Goal: Task Accomplishment & Management: Use online tool/utility

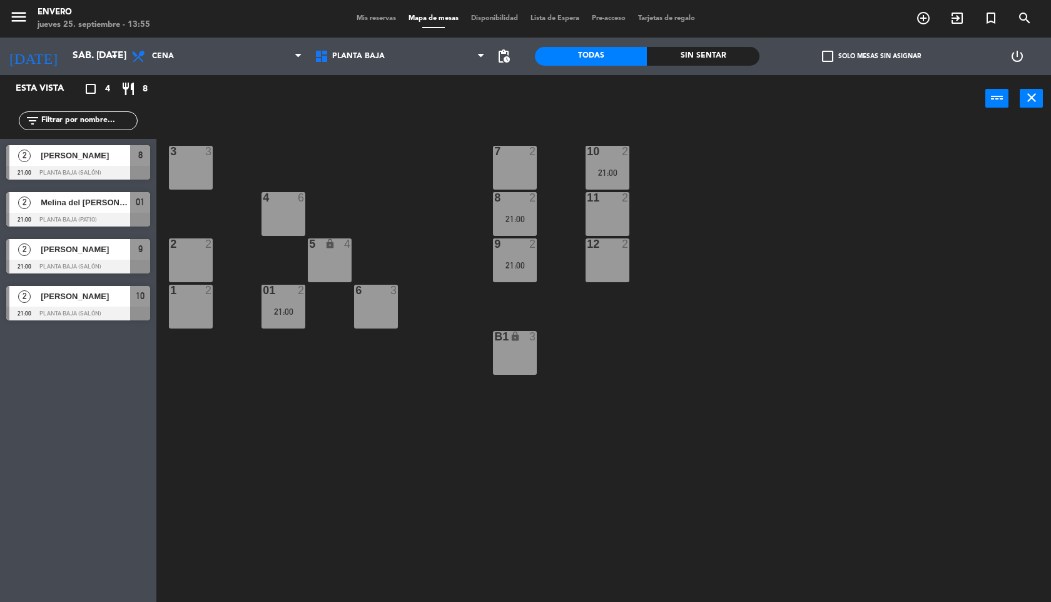
click at [74, 300] on span "[PERSON_NAME]" at bounding box center [85, 296] width 89 height 13
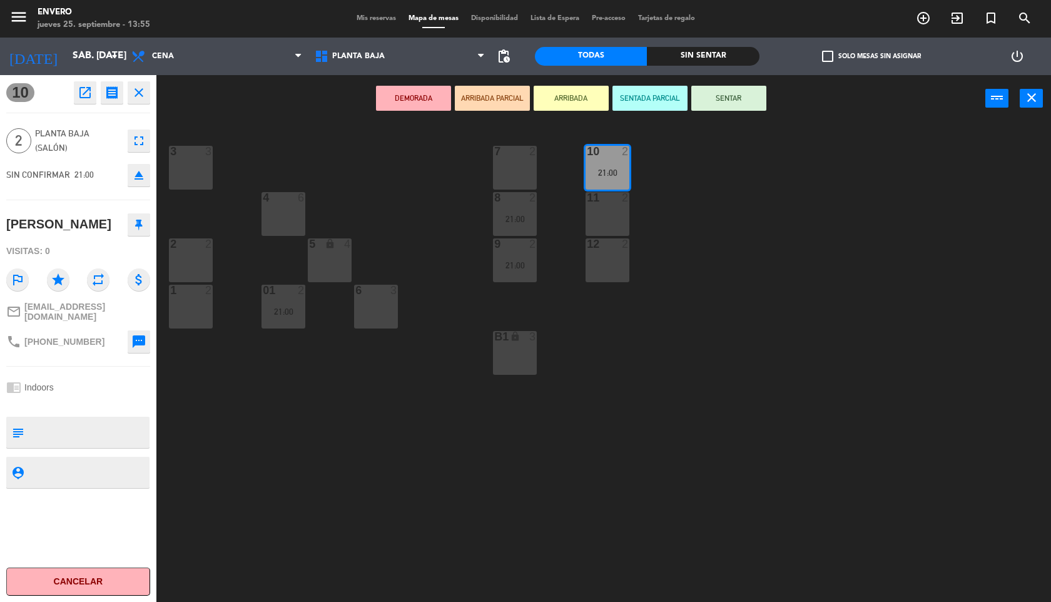
click at [141, 222] on icon at bounding box center [139, 224] width 8 height 11
click at [141, 94] on icon "close" at bounding box center [138, 92] width 15 height 15
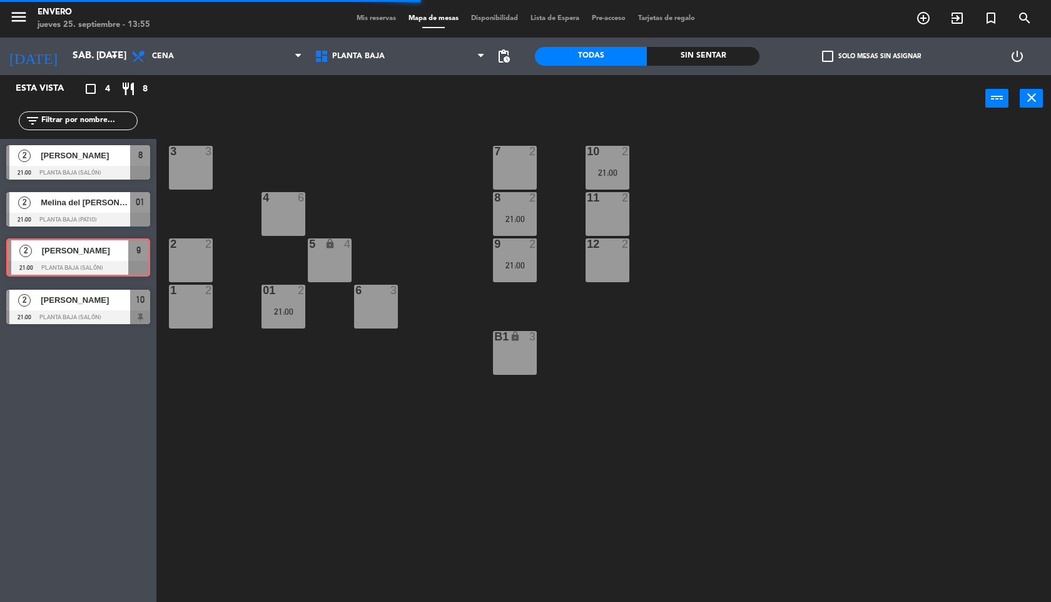
click at [74, 253] on div "2 [PERSON_NAME] Roses 21:00 Planta Baja (Salón) 9 2 [PERSON_NAME] Roses 21:00 P…" at bounding box center [78, 258] width 156 height 51
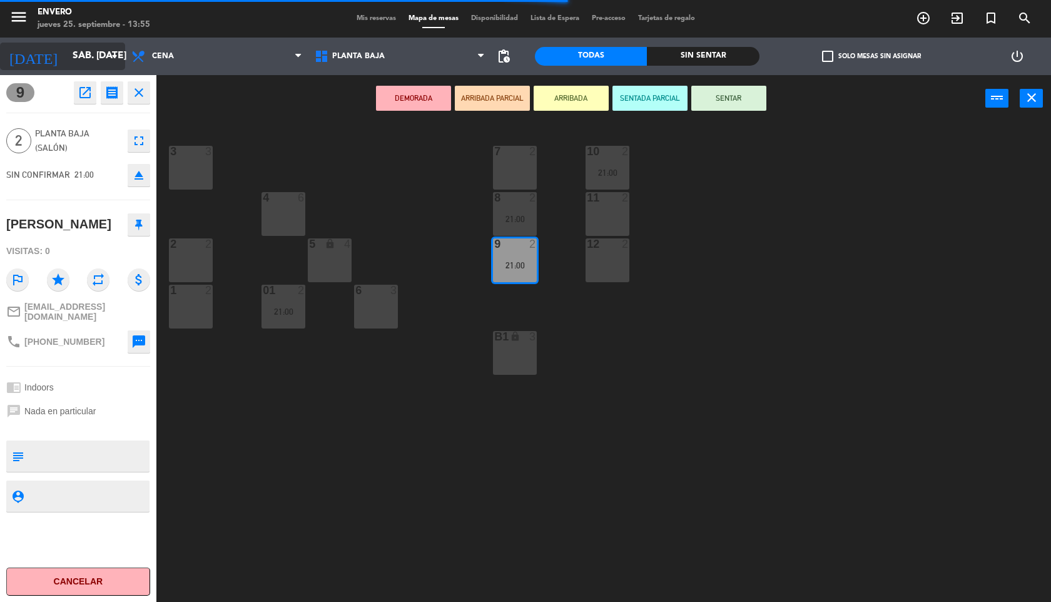
click at [96, 51] on input "sáb. [DATE]" at bounding box center [129, 56] width 126 height 24
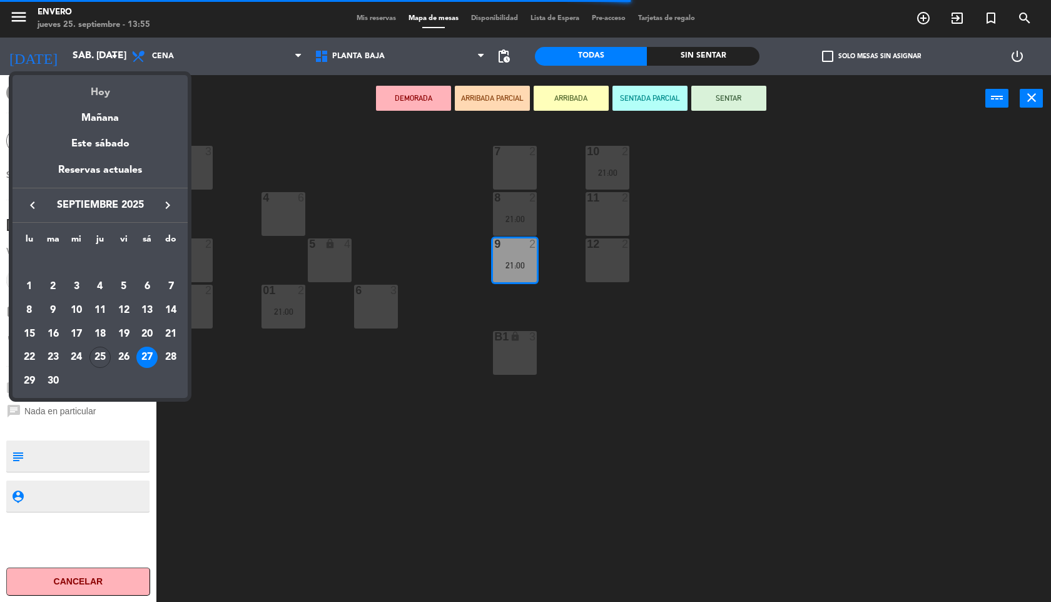
click at [98, 84] on div "Hoy" at bounding box center [100, 88] width 175 height 26
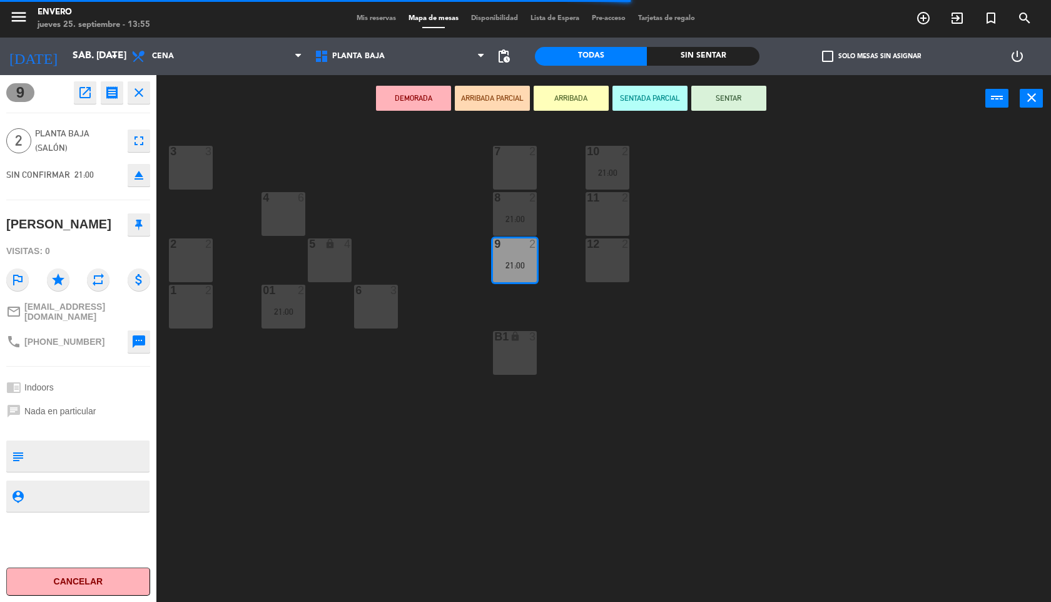
type input "[DEMOGRAPHIC_DATA] [DATE]"
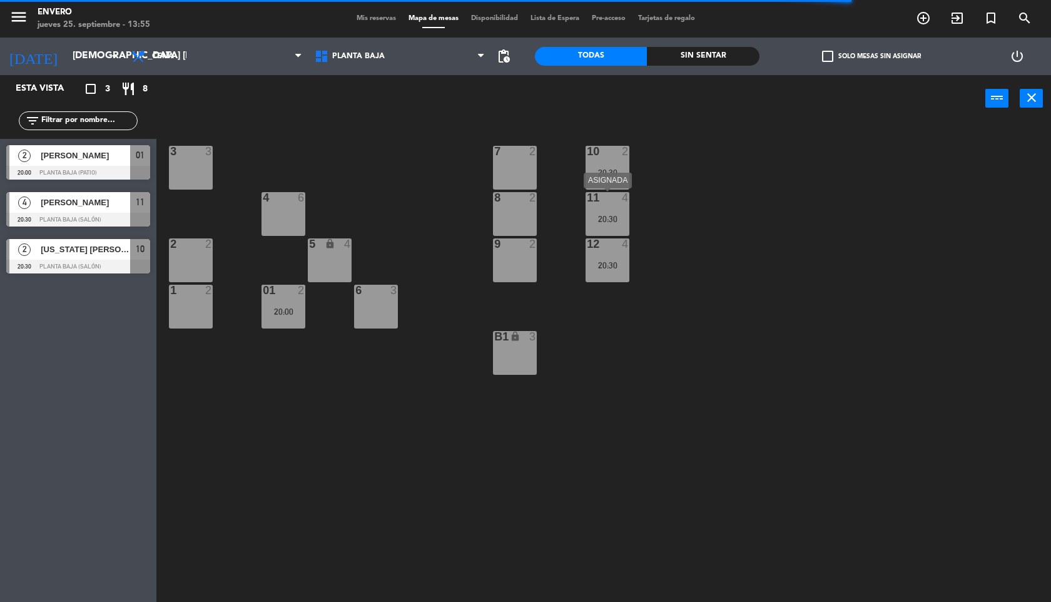
click at [614, 221] on div "20:30" at bounding box center [608, 219] width 44 height 9
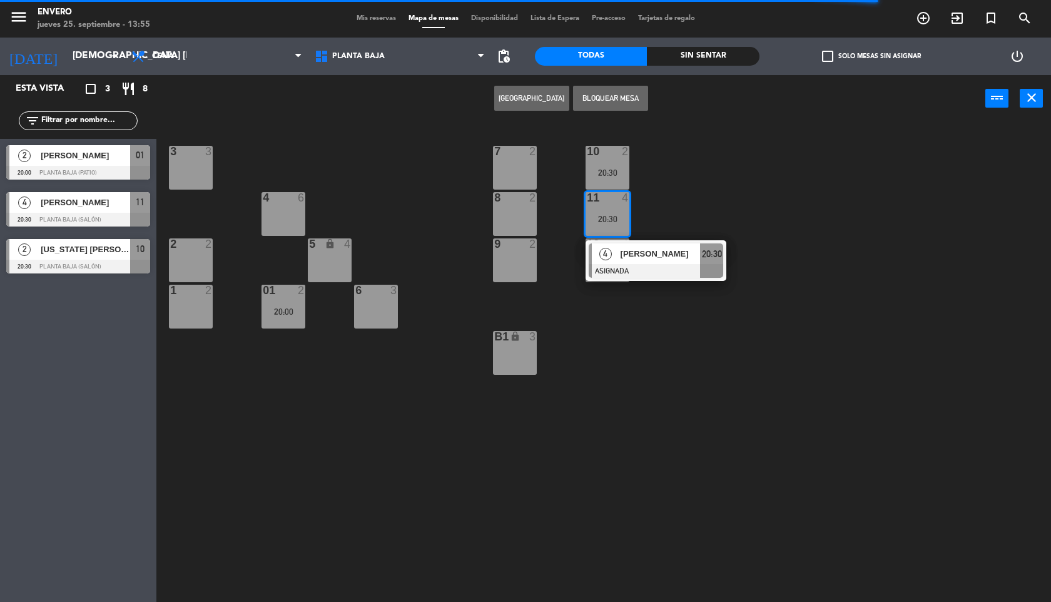
click at [557, 265] on div "3 3 7 2 10 2 20:30 4 6 8 2 11 4 20:30 4 [PERSON_NAME] ASIGNADA 20:30 2 2 5 lock…" at bounding box center [609, 364] width 884 height 480
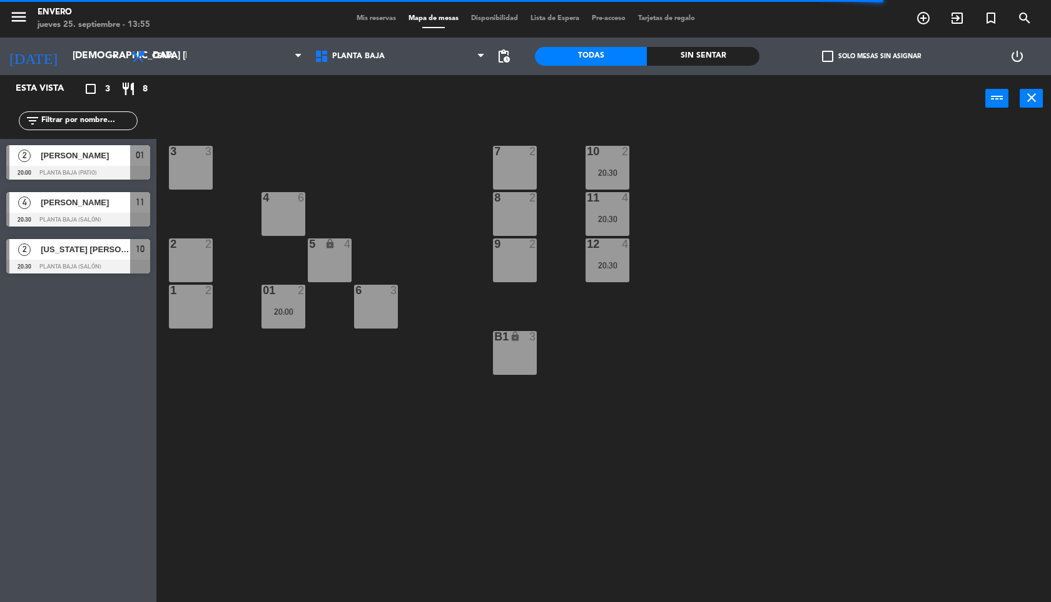
click at [593, 253] on div "12 4 20:30" at bounding box center [608, 260] width 44 height 44
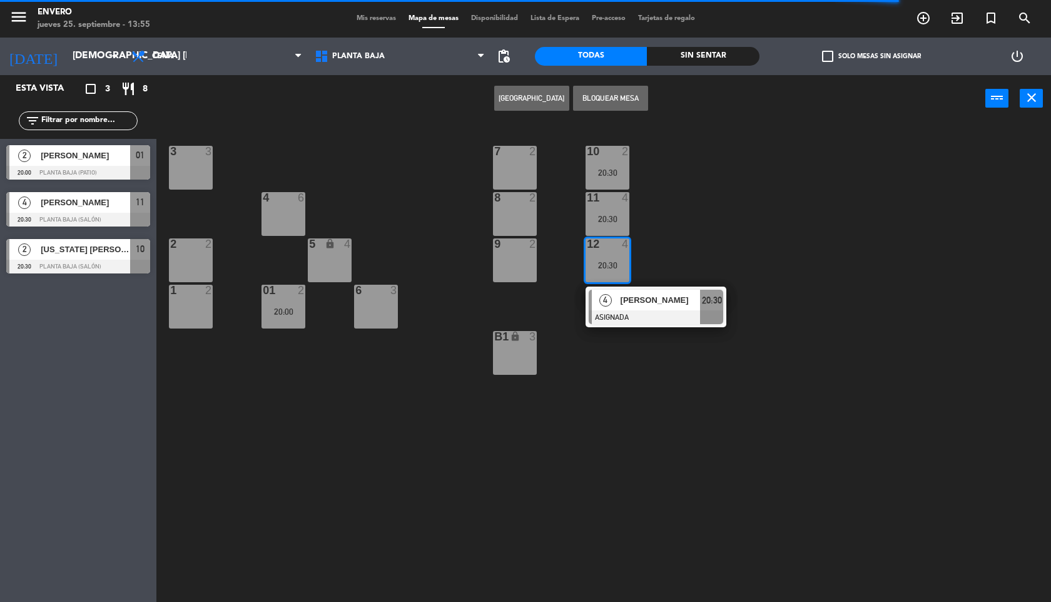
click at [515, 246] on div at bounding box center [515, 243] width 21 height 11
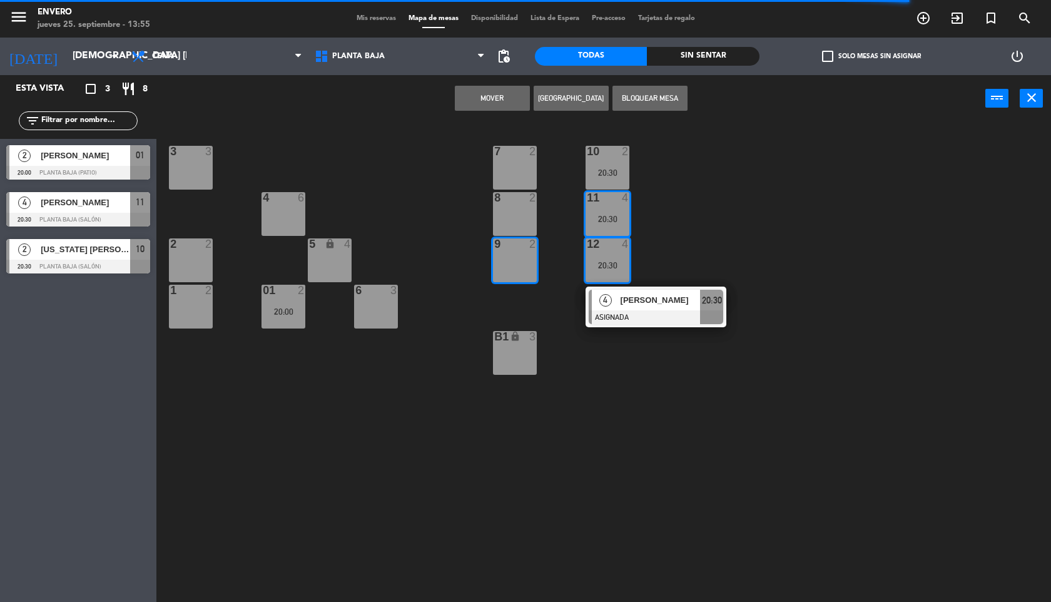
click at [519, 213] on div "8 2" at bounding box center [515, 214] width 44 height 44
click at [487, 100] on button "Mover y Unir" at bounding box center [492, 98] width 75 height 25
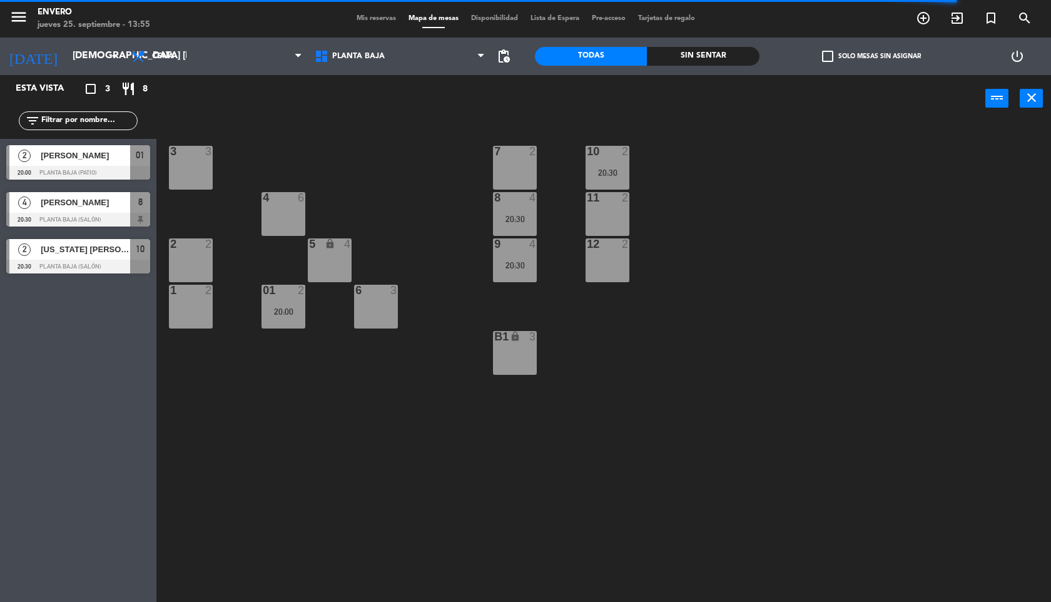
click at [88, 215] on div at bounding box center [78, 220] width 144 height 14
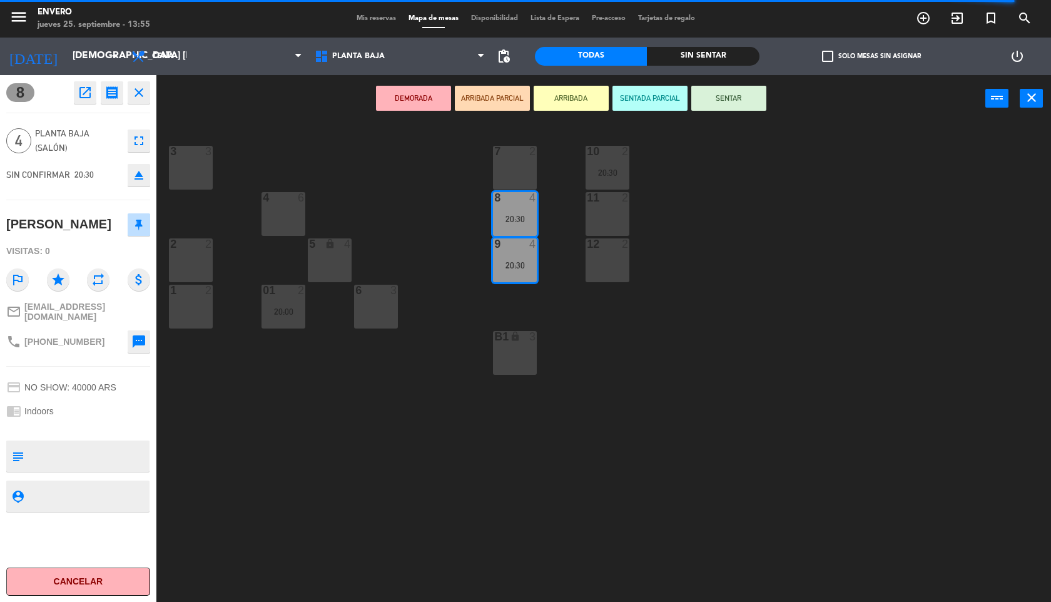
click at [138, 88] on icon "close" at bounding box center [138, 92] width 15 height 15
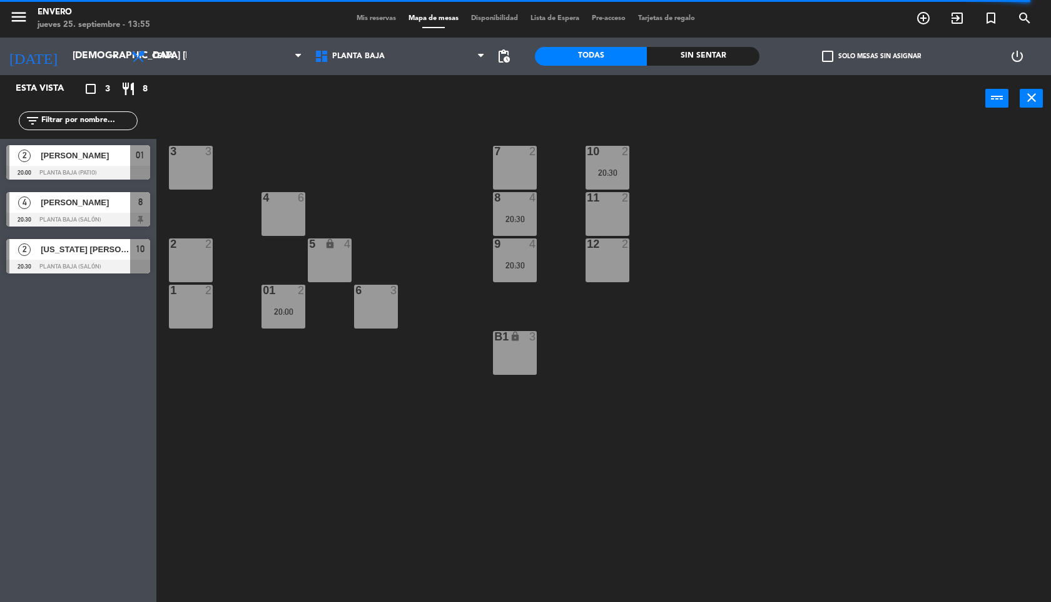
click at [623, 169] on div "20:30" at bounding box center [608, 172] width 44 height 9
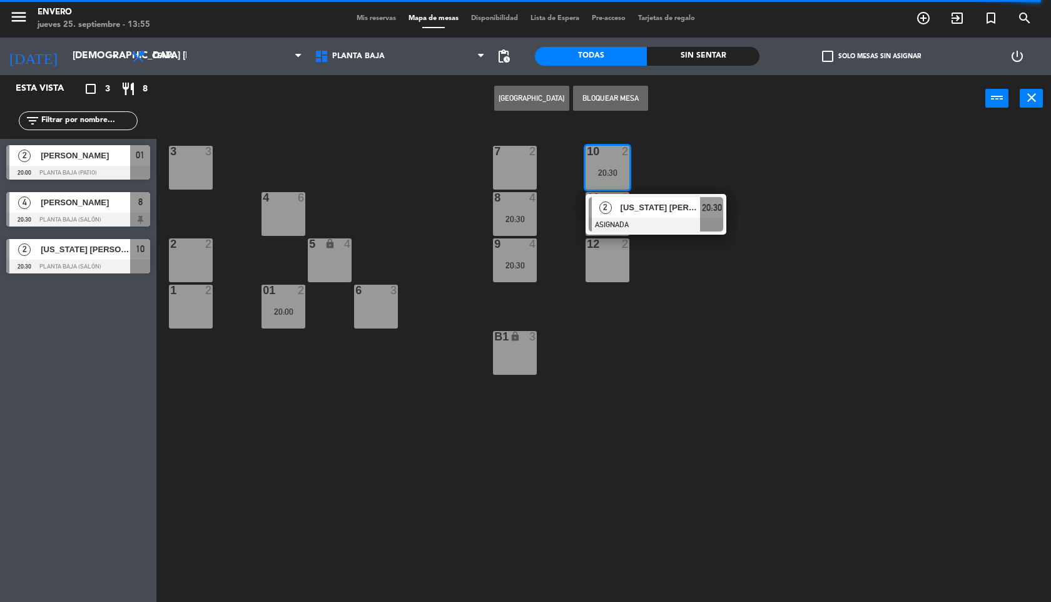
click at [89, 253] on span "[US_STATE] [PERSON_NAME]" at bounding box center [85, 249] width 89 height 13
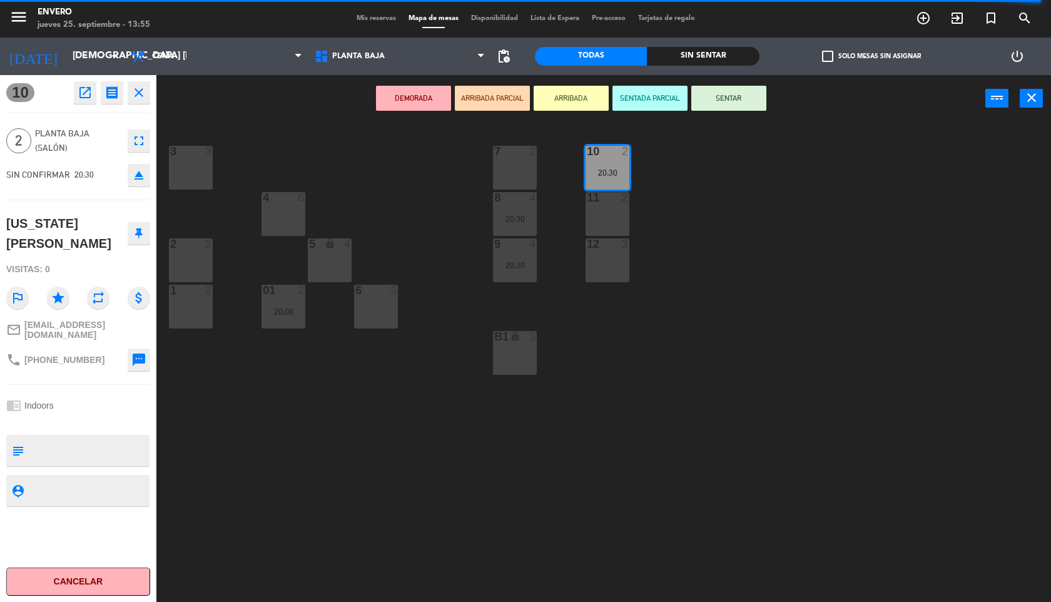
click at [138, 230] on icon at bounding box center [139, 233] width 8 height 11
click at [143, 94] on icon "close" at bounding box center [138, 92] width 15 height 15
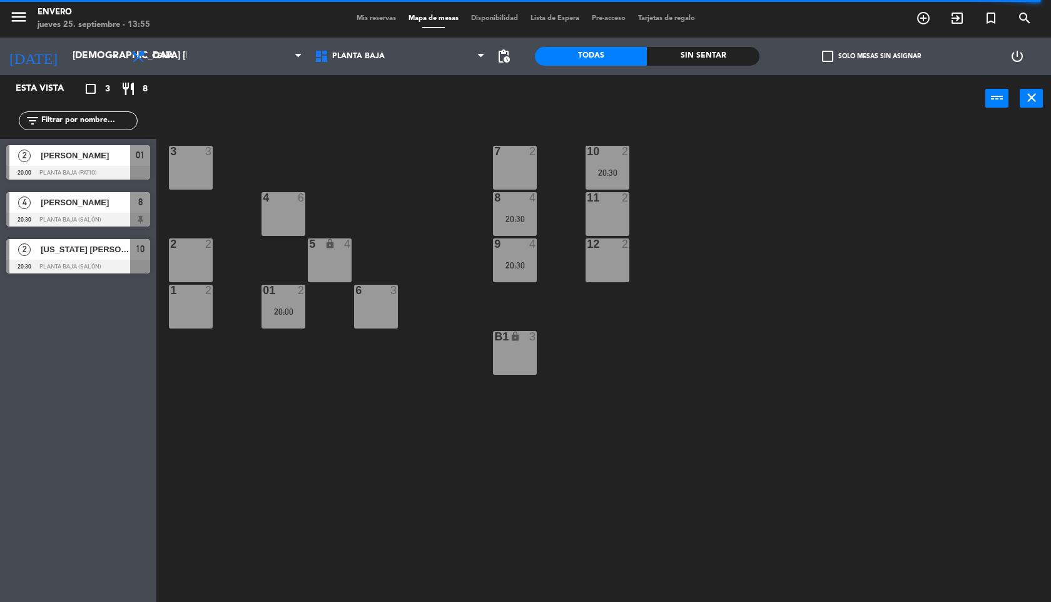
click at [89, 166] on div at bounding box center [78, 173] width 144 height 14
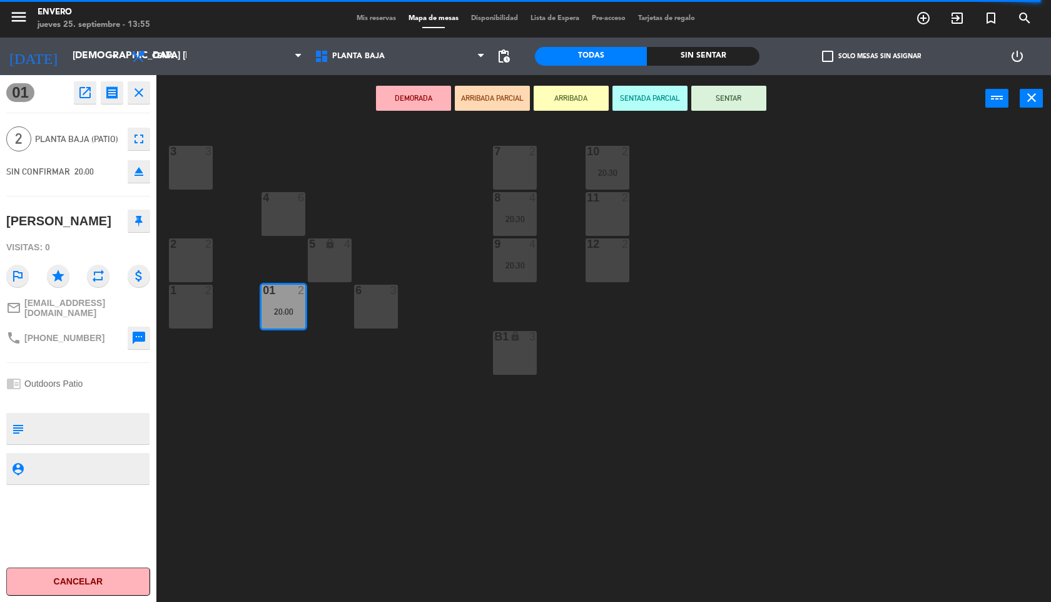
click at [140, 225] on icon at bounding box center [139, 220] width 8 height 11
click at [287, 164] on div "3 3 7 2 10 2 20:30 4 6 8 4 20:30 11 2 2 2 5 lock 4 9 4 20:30 12 2 1 2 6 3 01 2 …" at bounding box center [609, 364] width 884 height 480
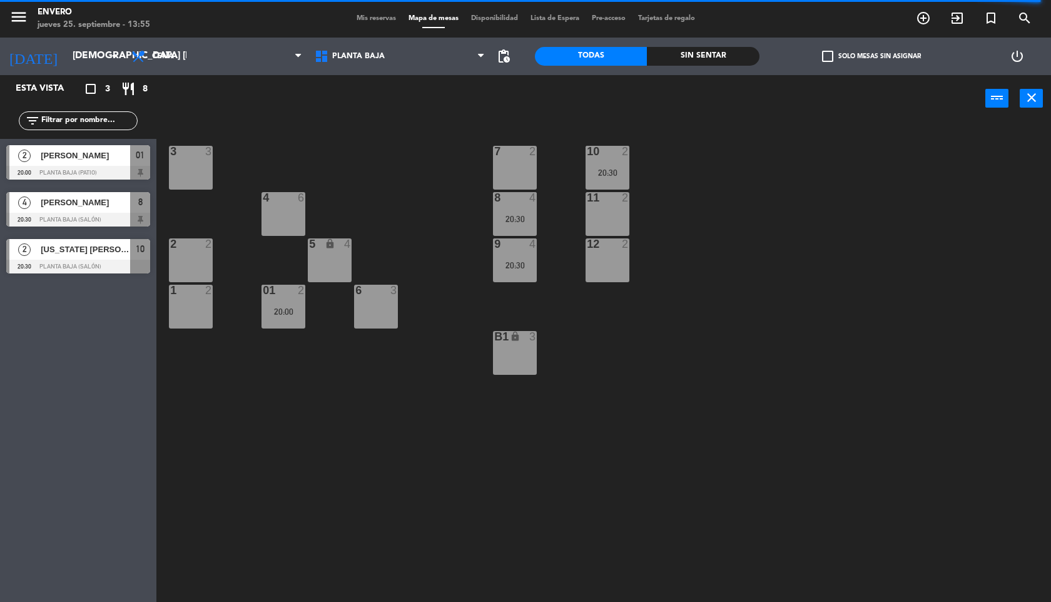
click at [283, 312] on div "20:00" at bounding box center [284, 311] width 44 height 9
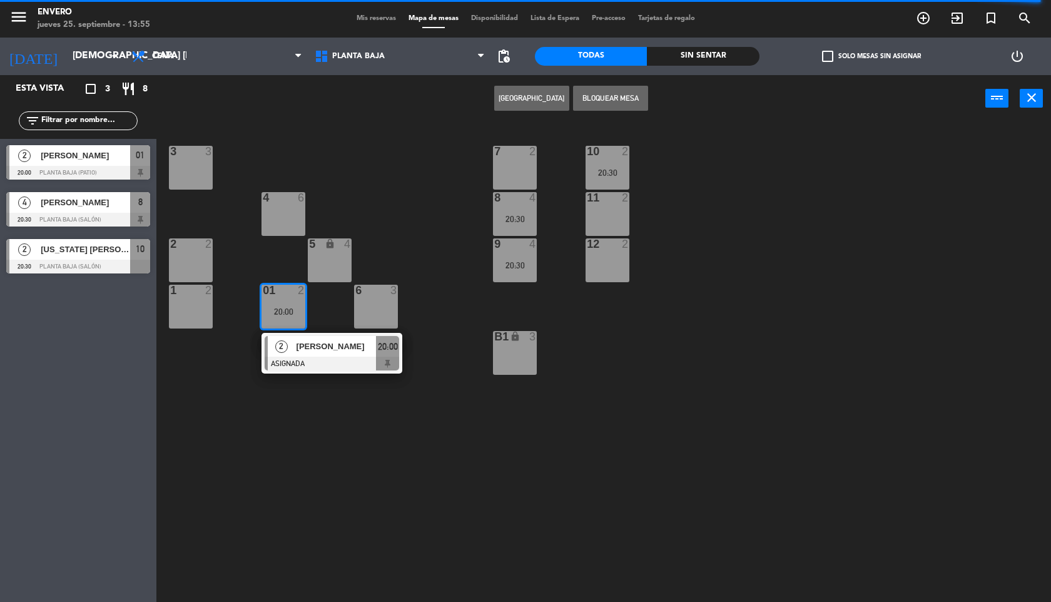
click at [203, 161] on div "3 3" at bounding box center [191, 168] width 44 height 44
click at [506, 99] on button "Mover" at bounding box center [492, 98] width 75 height 25
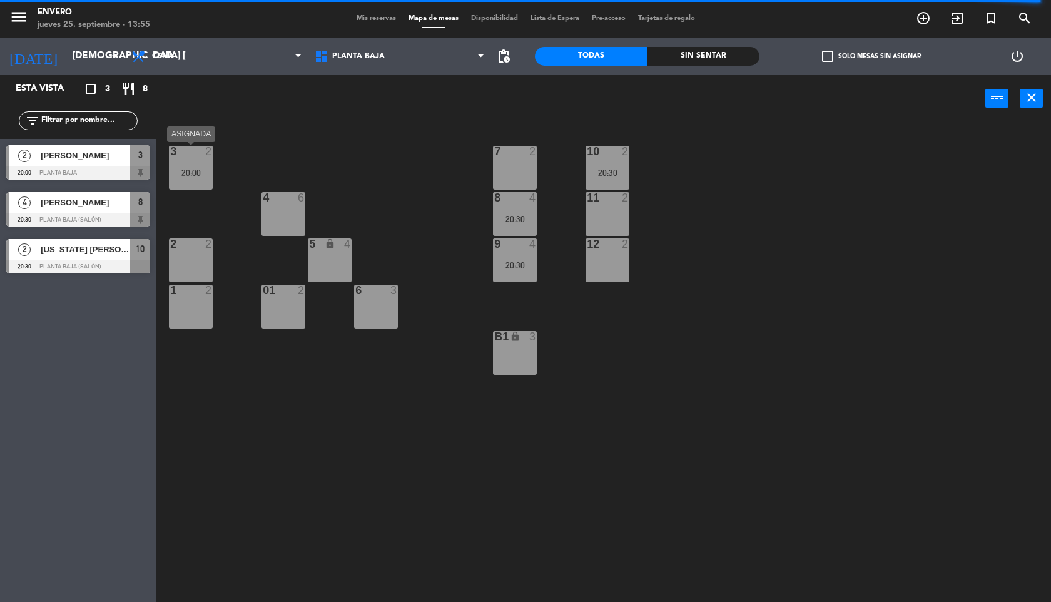
click at [201, 180] on div "3 2 20:00" at bounding box center [191, 168] width 44 height 44
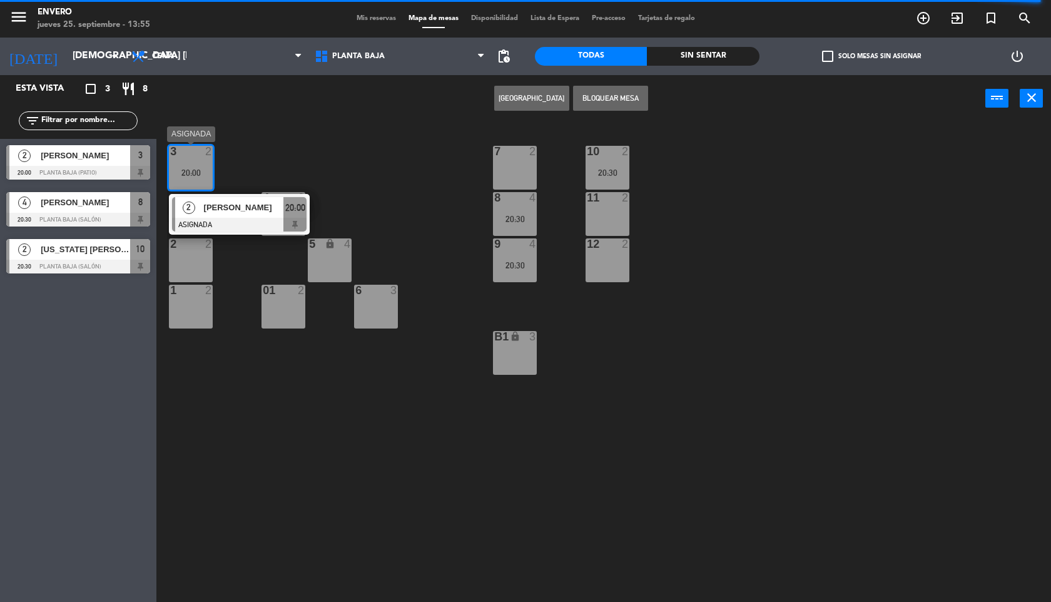
click at [225, 208] on span "[PERSON_NAME]" at bounding box center [244, 207] width 80 height 13
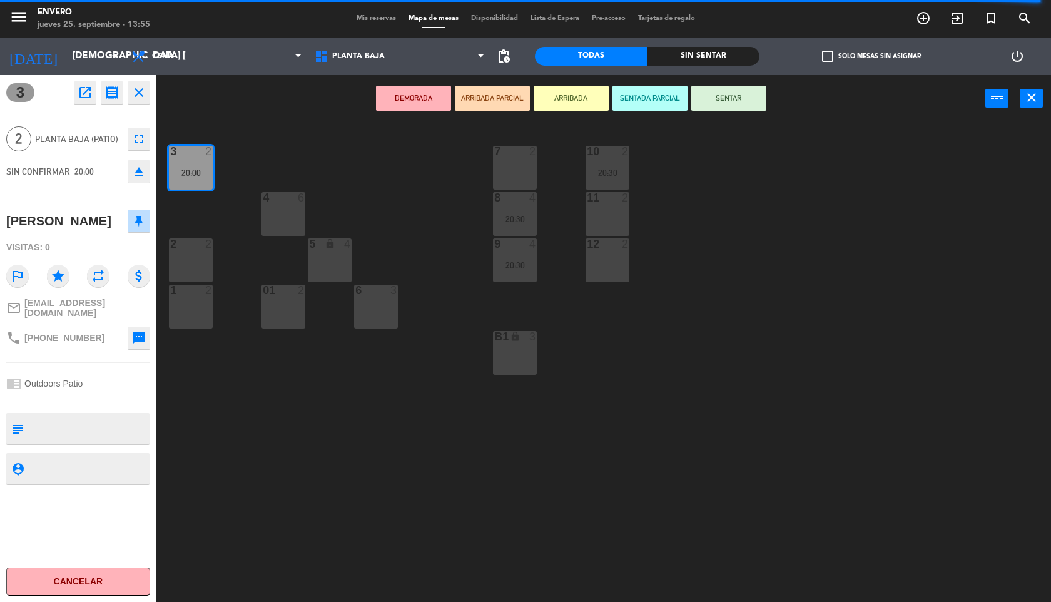
click at [208, 114] on div "DEMORADA ARRIBADA PARCIAL ARRIBADA SENTADA PARCIAL SENTAR power_input close" at bounding box center [570, 99] width 829 height 48
